Goal: Task Accomplishment & Management: Manage account settings

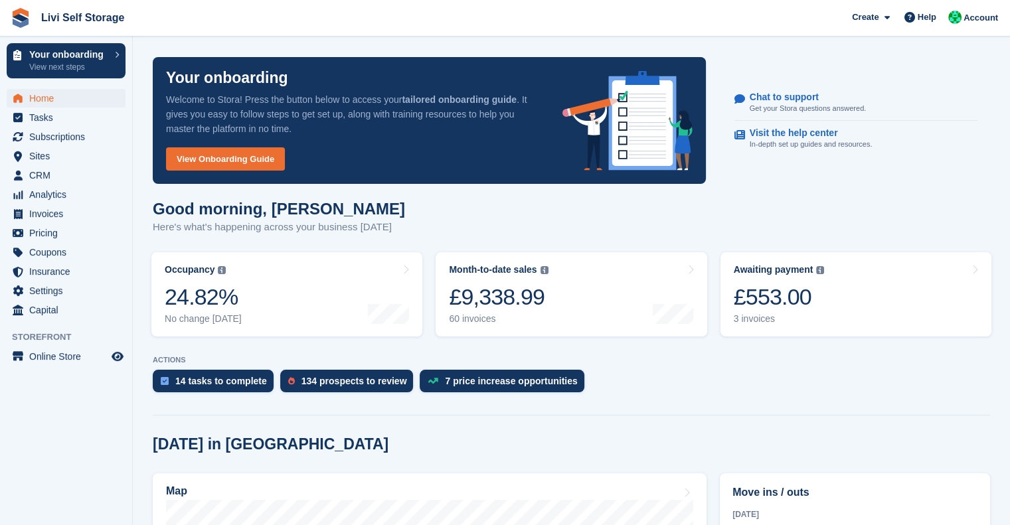
scroll to position [15, 0]
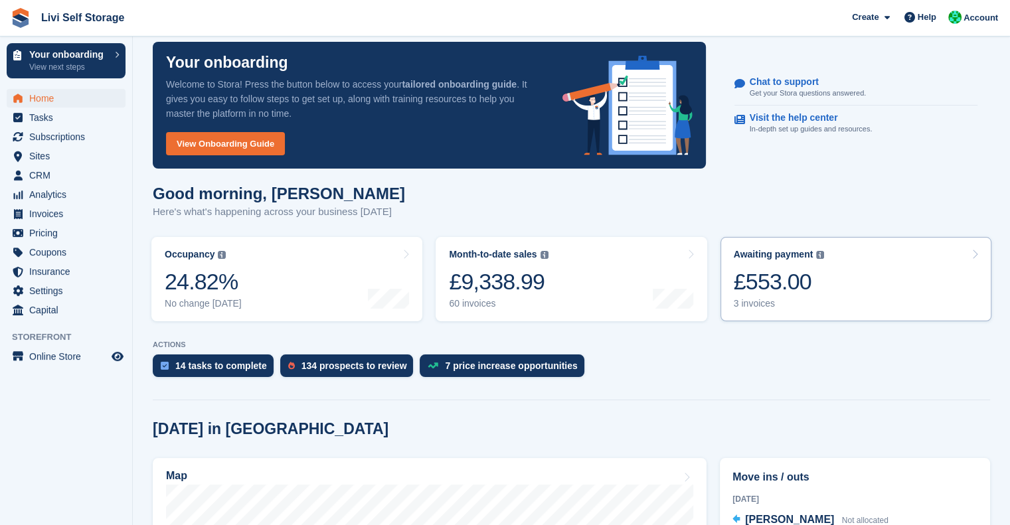
click at [757, 286] on div "£553.00" at bounding box center [779, 281] width 91 height 27
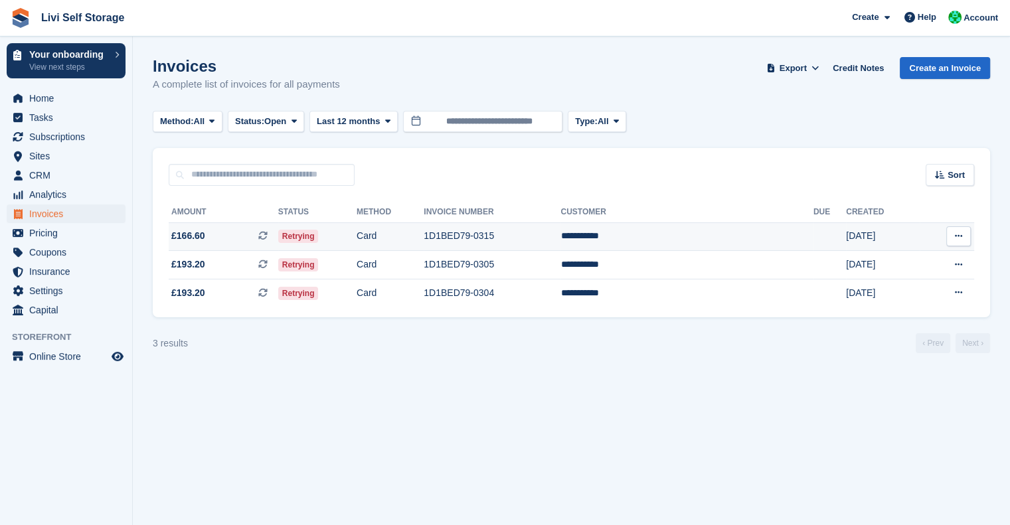
click at [673, 235] on td "**********" at bounding box center [686, 236] width 252 height 29
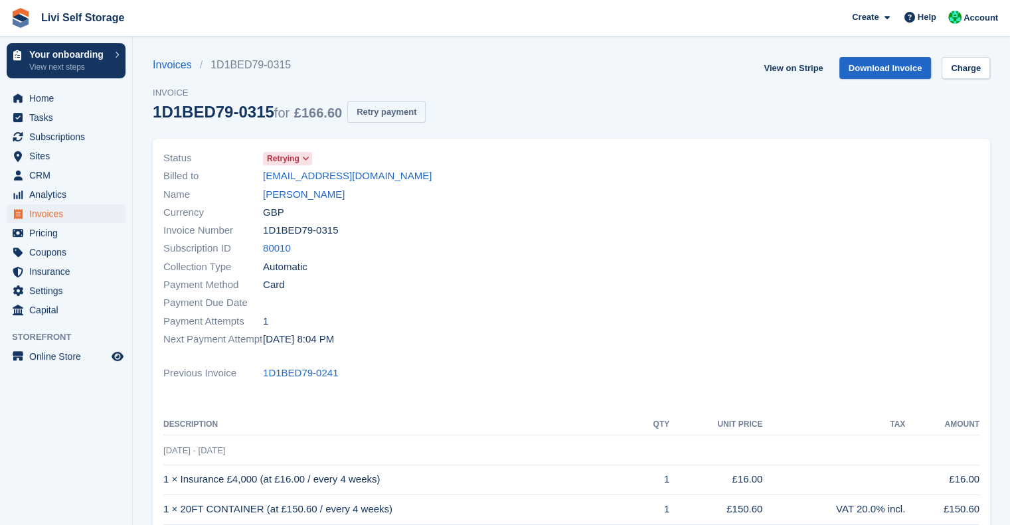
click at [393, 116] on button "Retry payment" at bounding box center [386, 112] width 78 height 22
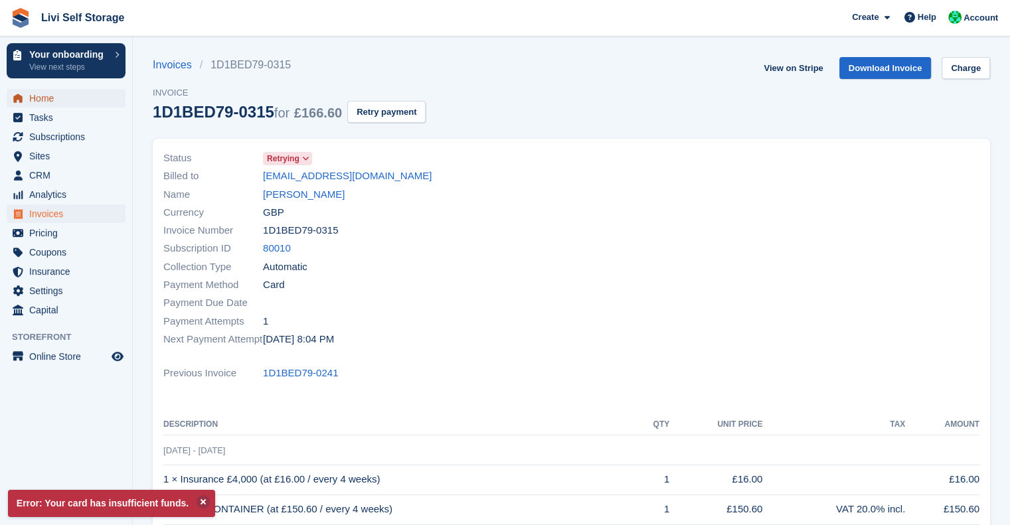
click at [44, 100] on span "Home" at bounding box center [69, 98] width 80 height 19
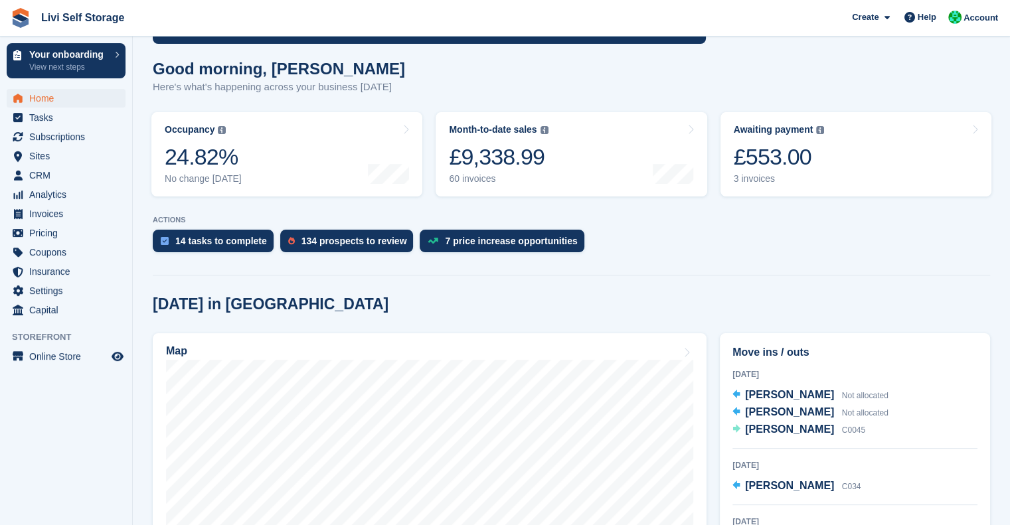
scroll to position [102, 0]
